Goal: Transaction & Acquisition: Purchase product/service

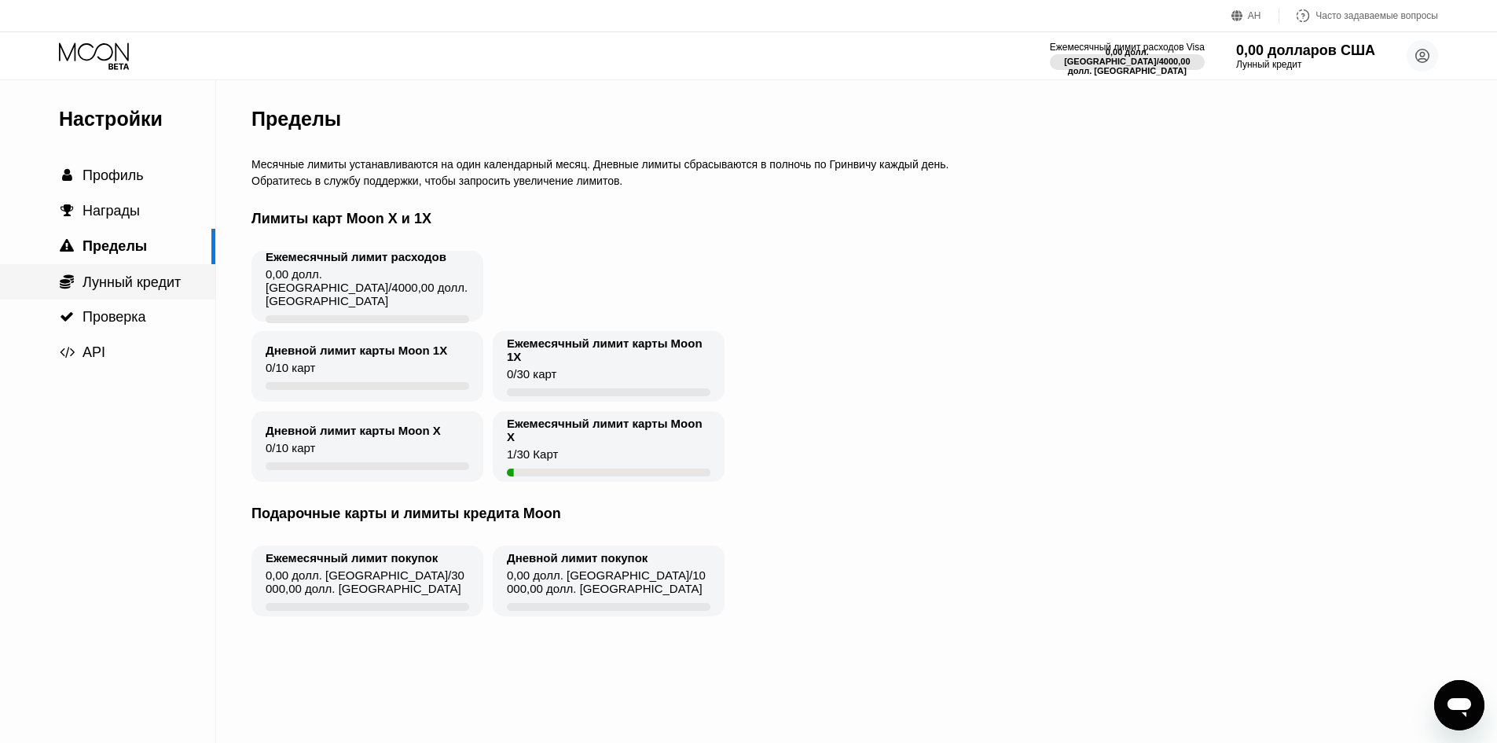
click at [129, 284] on font "Лунный кредит" at bounding box center [132, 282] width 98 height 16
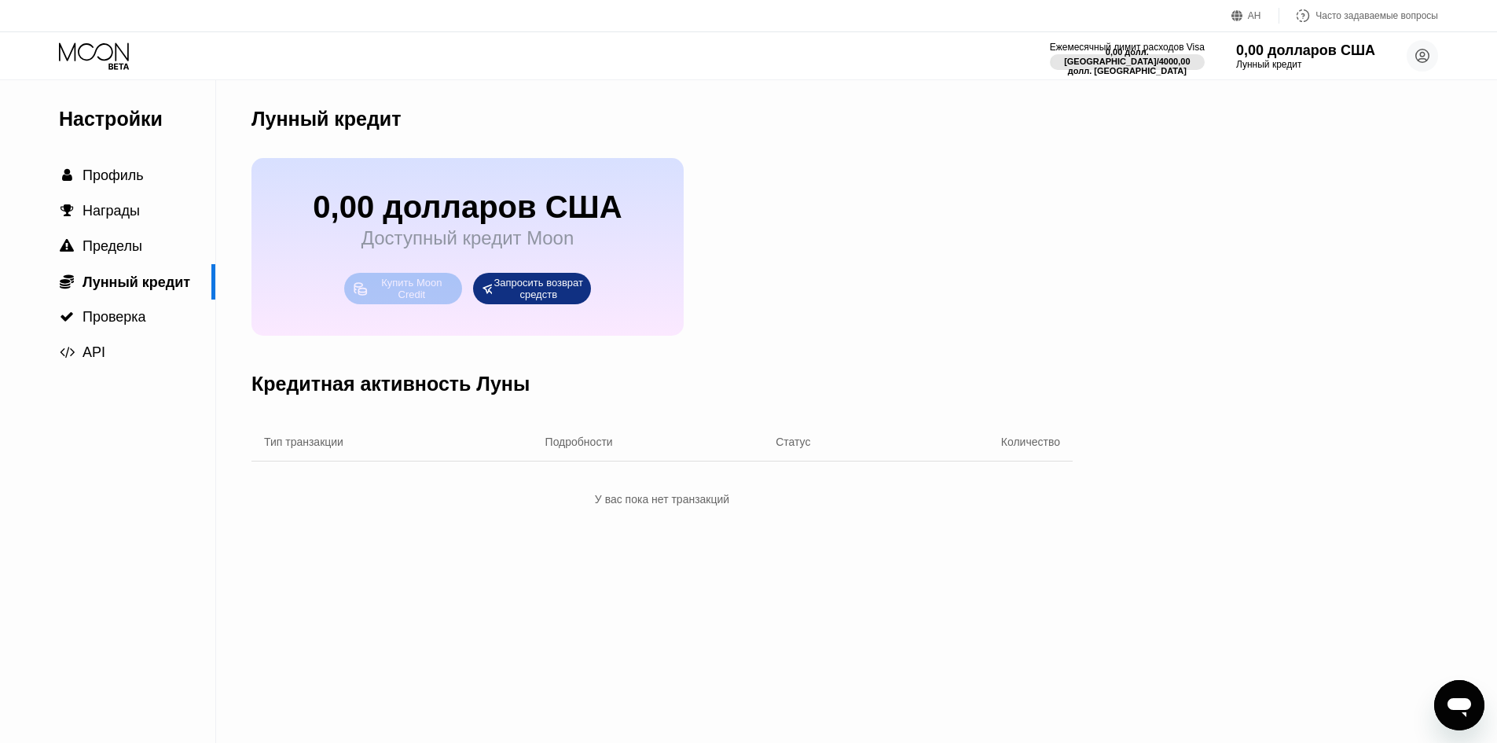
click at [427, 301] on div "Купить Moon Credit" at bounding box center [411, 288] width 85 height 25
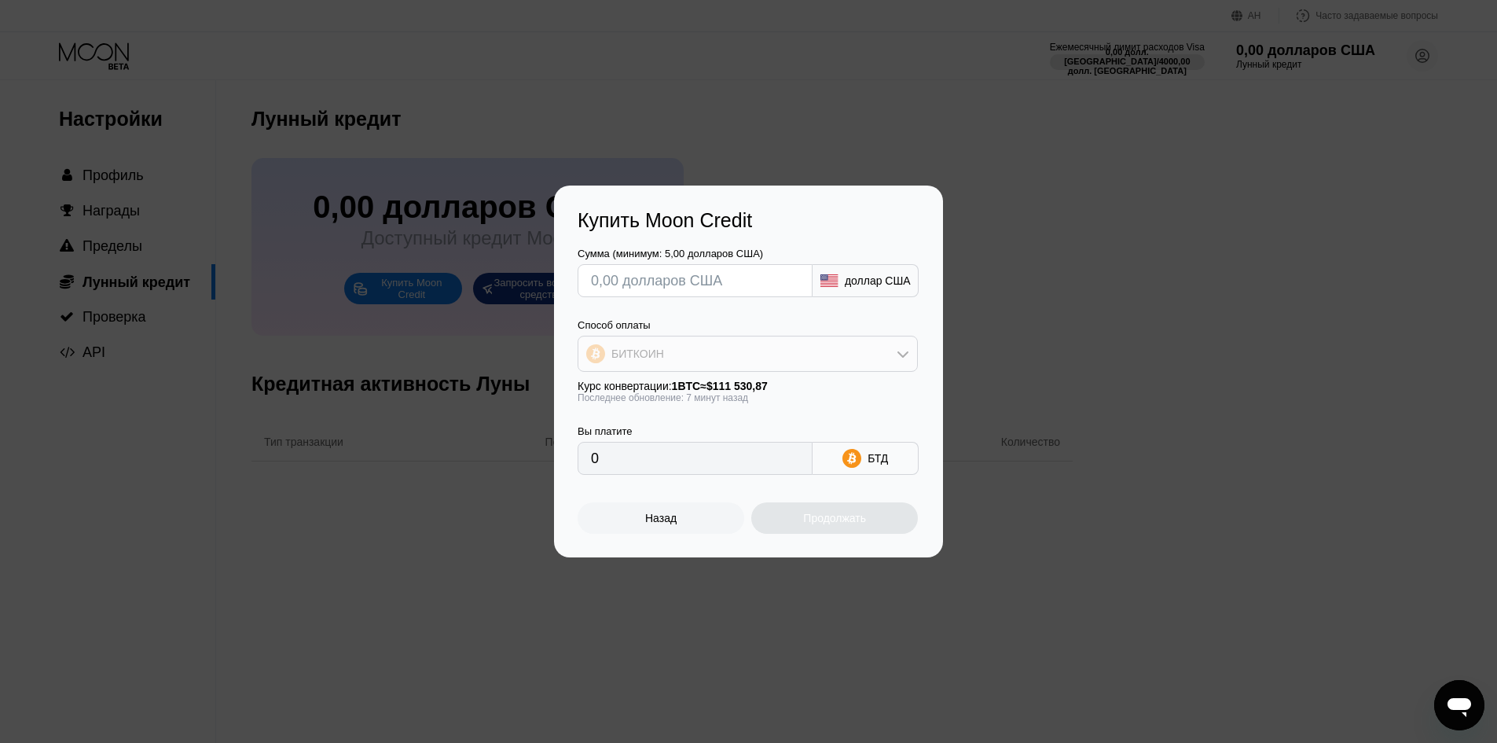
click at [824, 358] on div "БИТКОИН" at bounding box center [747, 353] width 339 height 31
click at [676, 428] on font "USDT на TRON" at bounding box center [654, 431] width 79 height 13
type input "0.00"
click at [675, 280] on input "text" at bounding box center [695, 280] width 208 height 31
type input "$4"
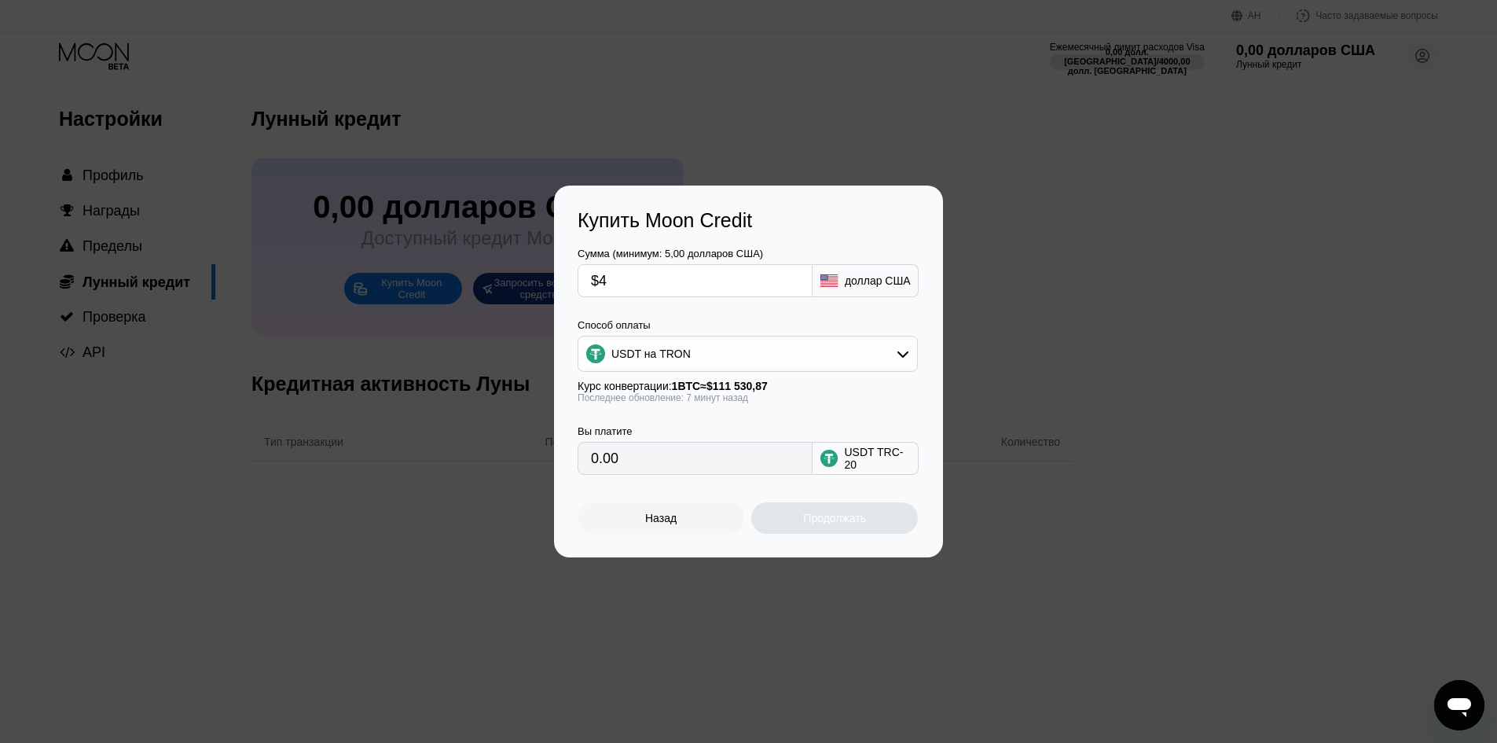
type input "4.04"
type input "$47"
type input "47.47"
type input "$47"
click at [811, 520] on font "Продолжать" at bounding box center [834, 518] width 63 height 13
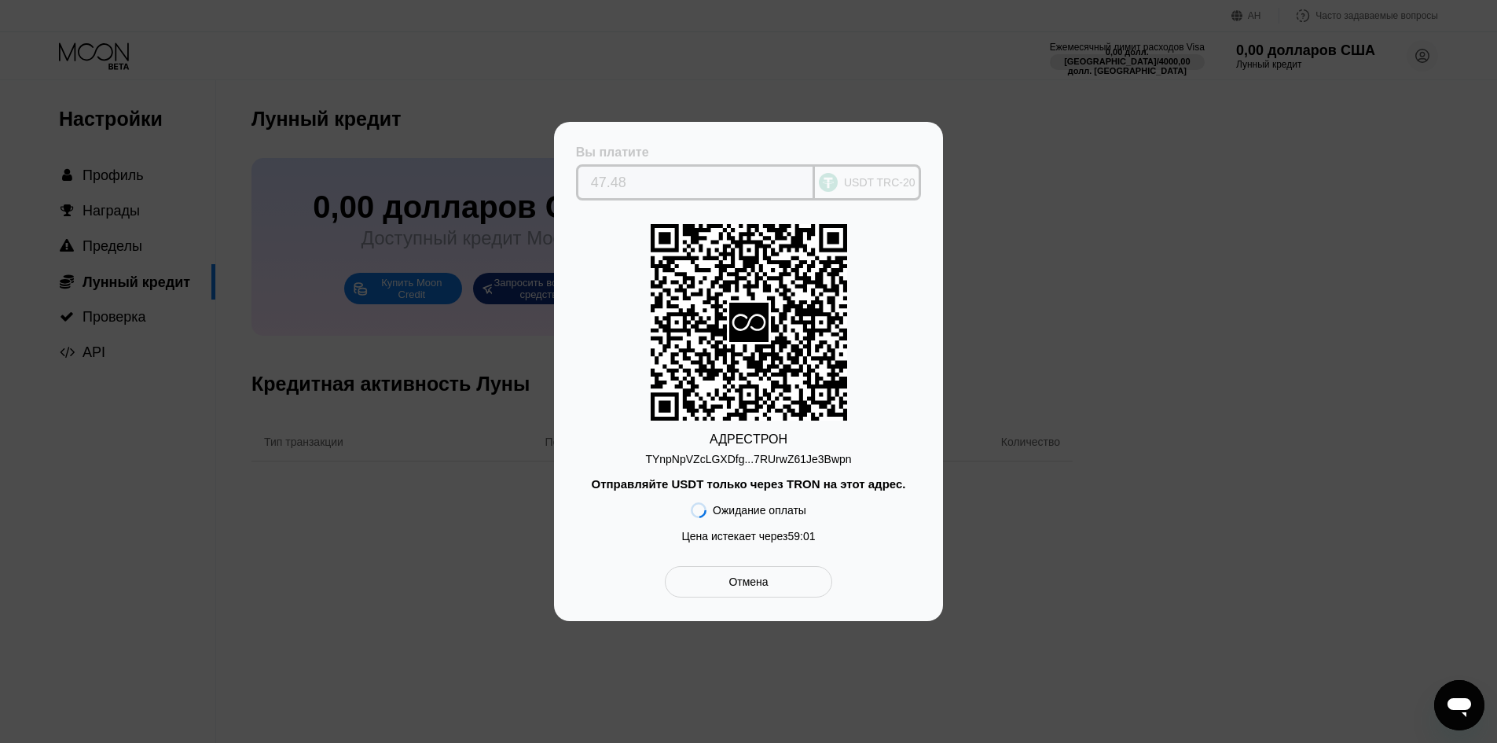
click at [633, 175] on input "47.48" at bounding box center [696, 182] width 210 height 31
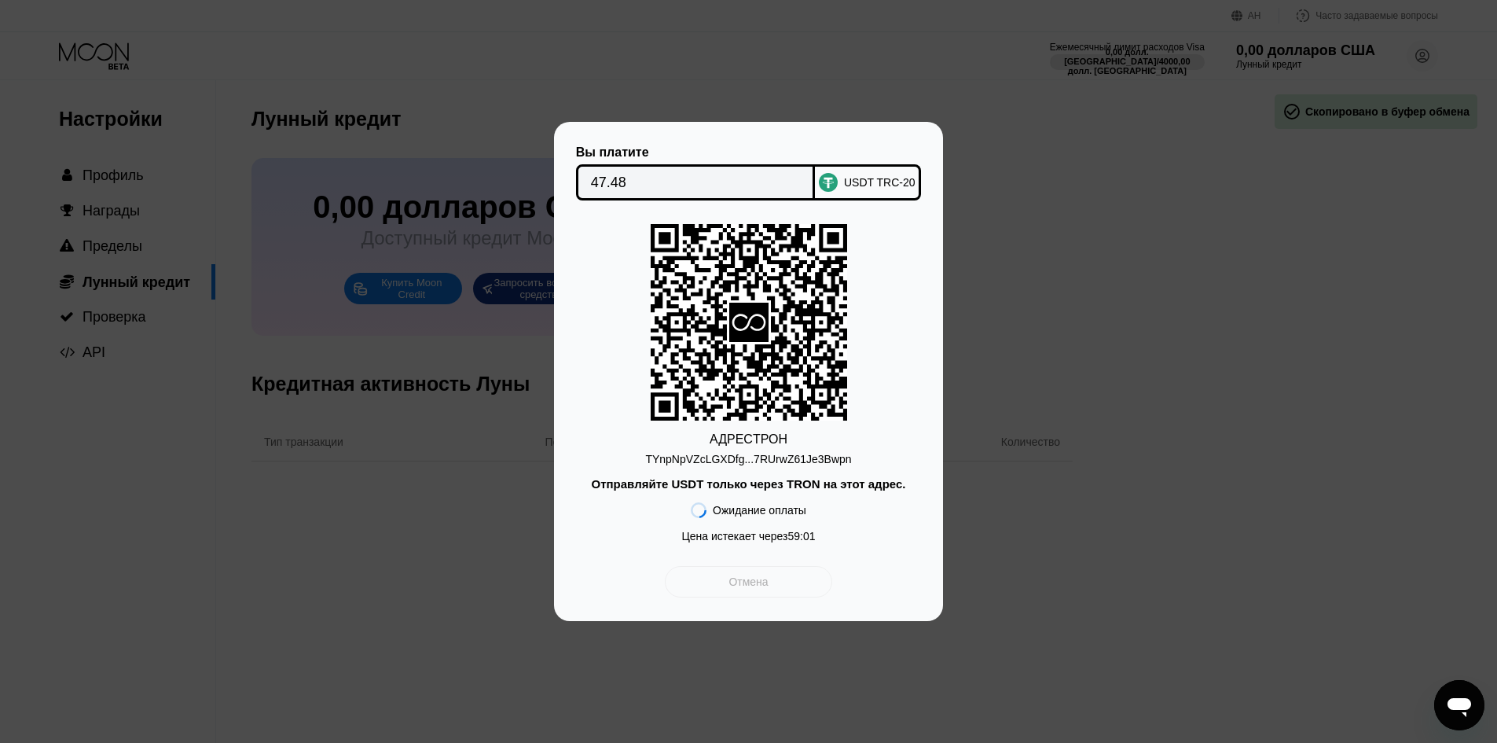
click at [733, 588] on font "Отмена" at bounding box center [748, 581] width 39 height 13
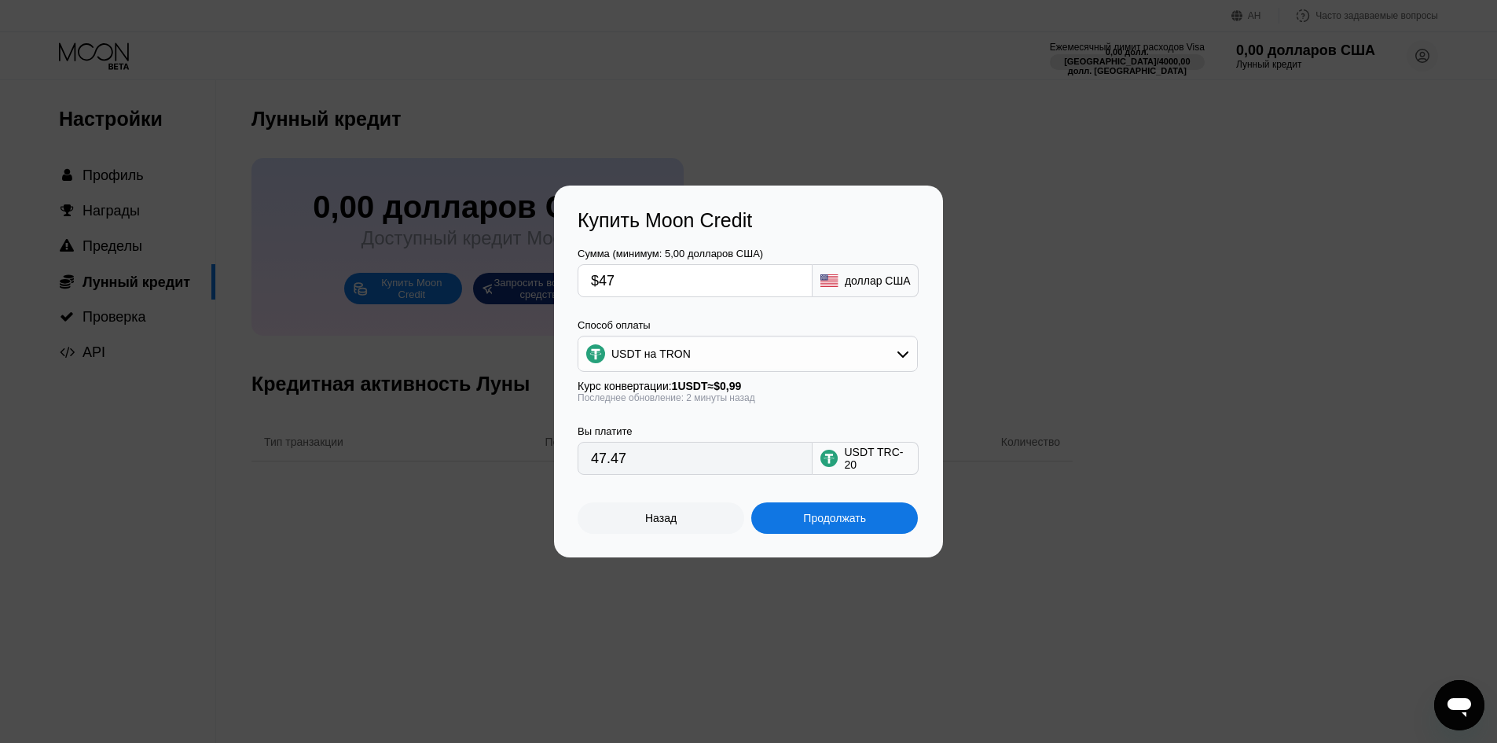
click at [626, 283] on input "$47" at bounding box center [695, 280] width 208 height 31
type input "$4"
type input "4.04"
type input "$46"
type input "46.46"
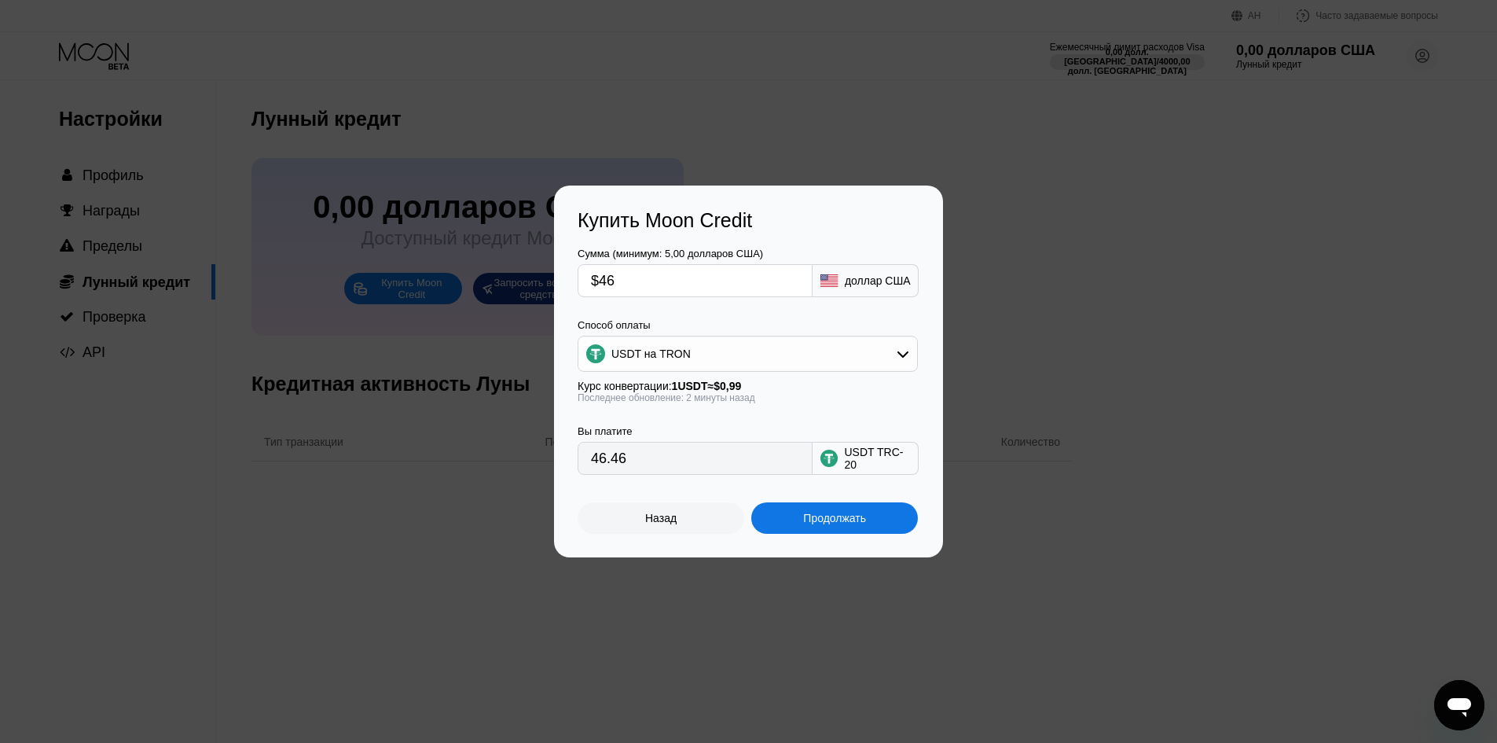
type input "$46"
click at [817, 523] on font "Продолжать" at bounding box center [834, 518] width 63 height 13
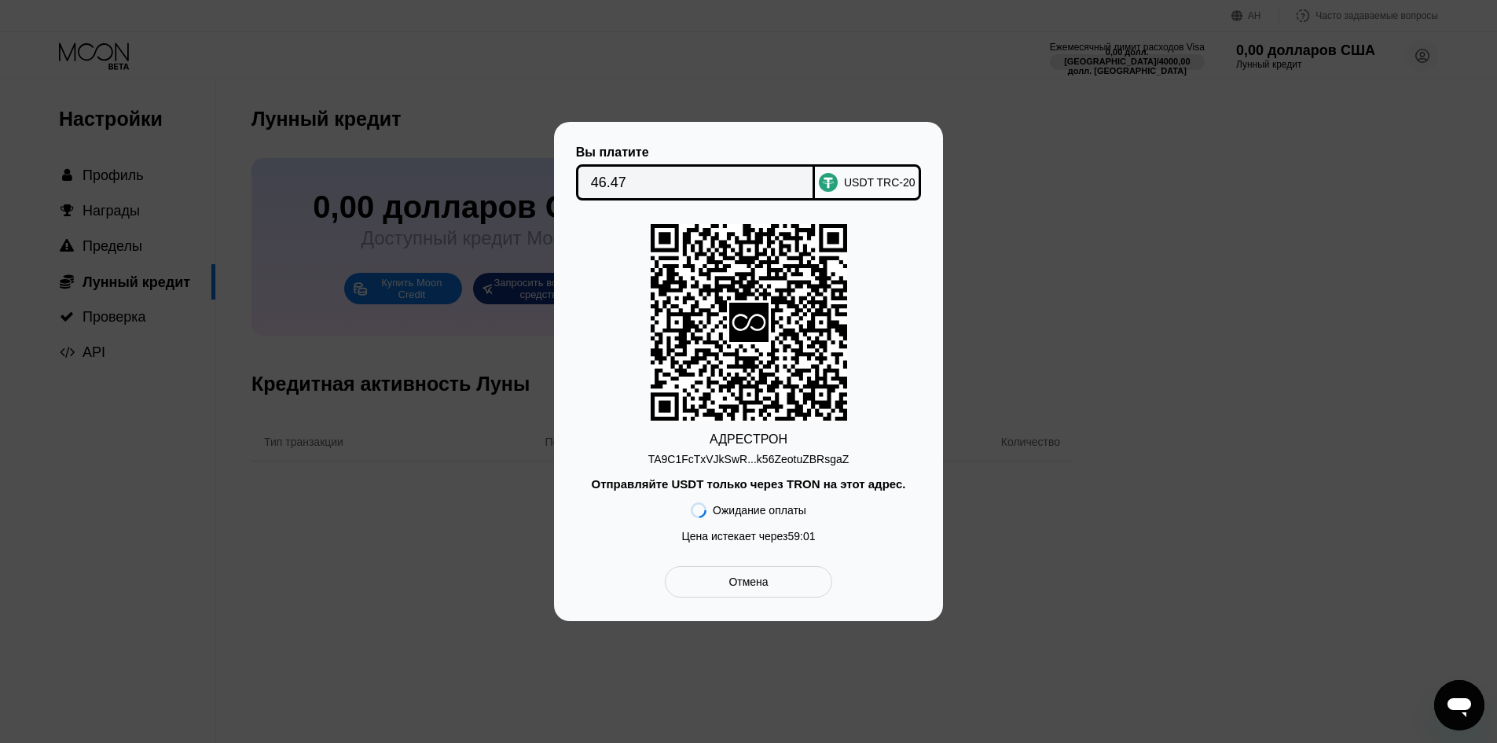
click at [860, 176] on font "USDT TRC-20" at bounding box center [880, 182] width 72 height 13
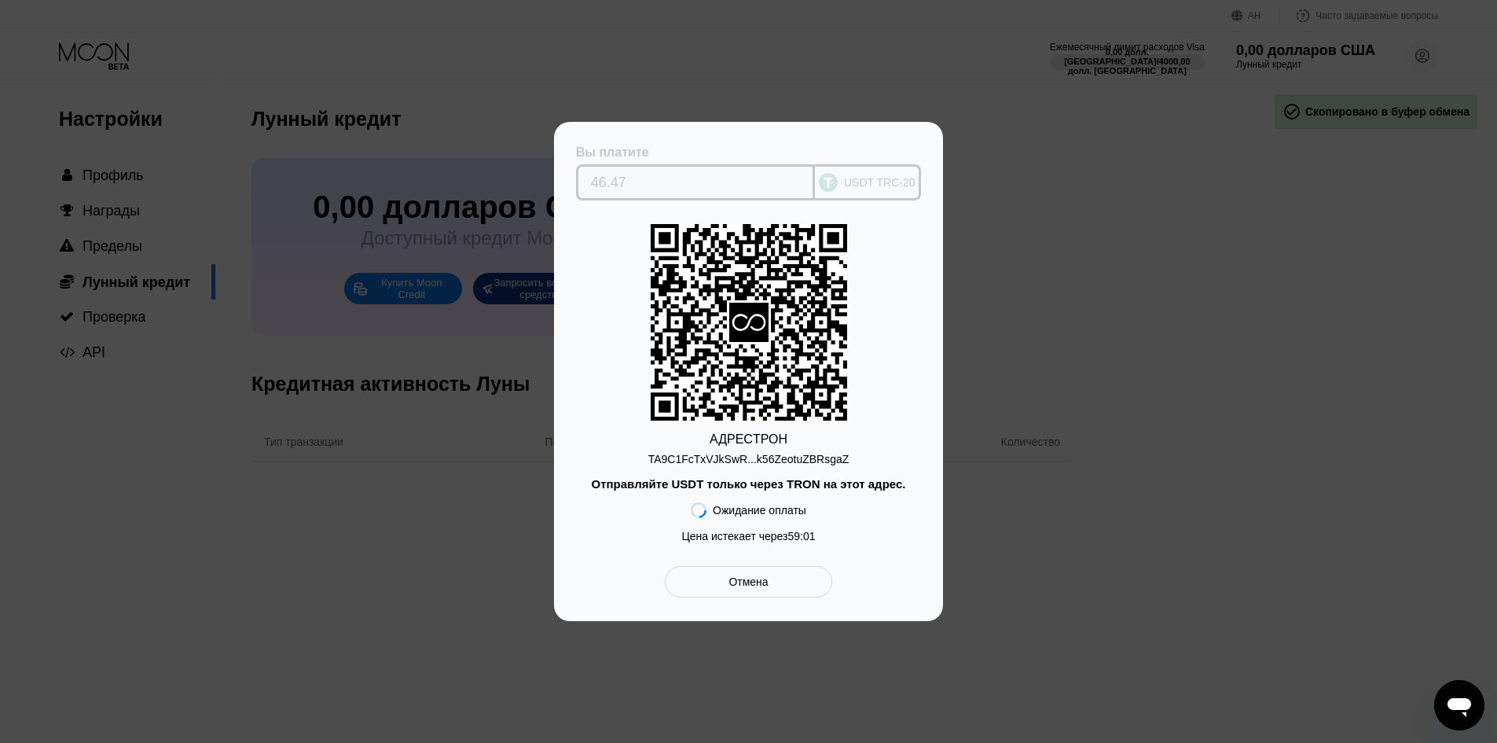
click at [827, 178] on circle at bounding box center [828, 182] width 19 height 19
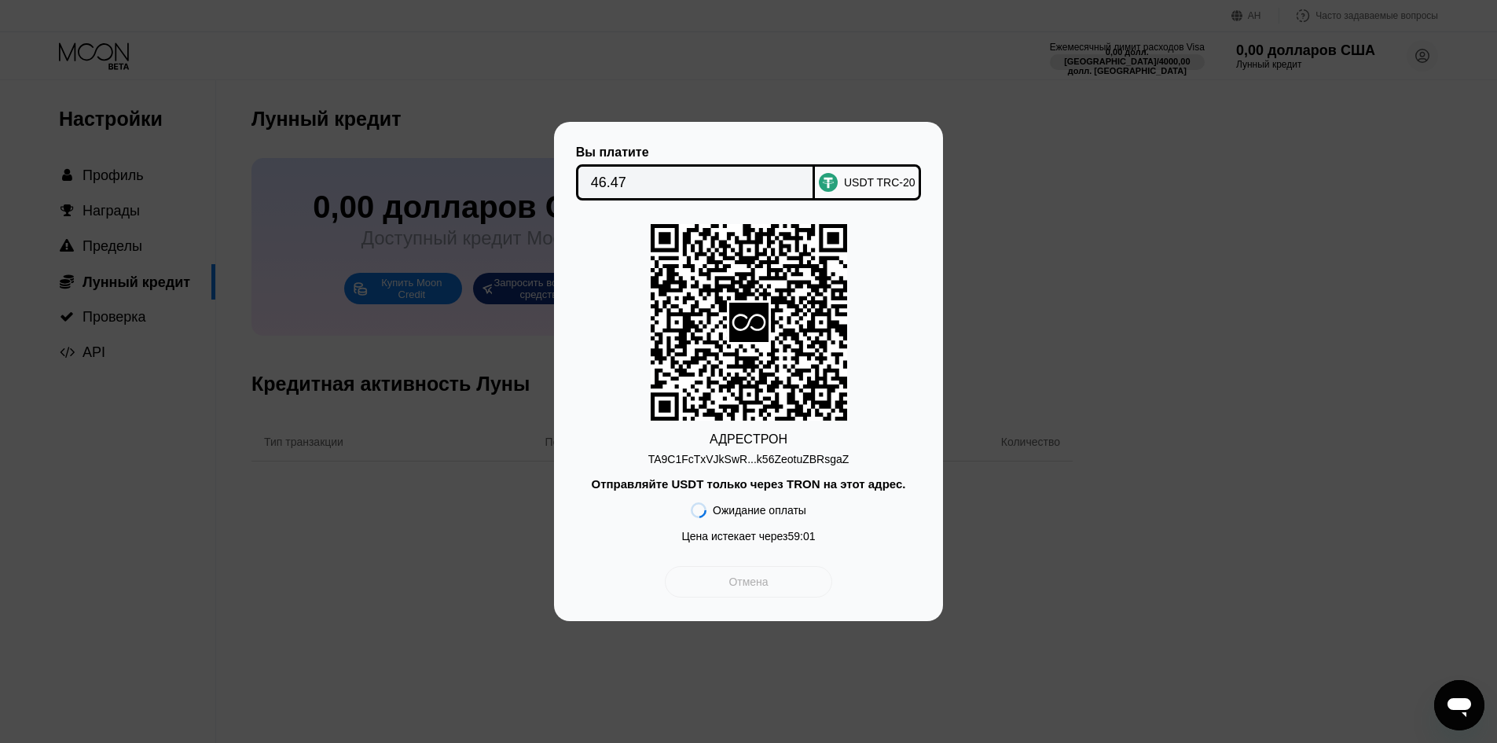
click at [761, 586] on font "Отмена" at bounding box center [748, 581] width 39 height 13
